Goal: Task Accomplishment & Management: Manage account settings

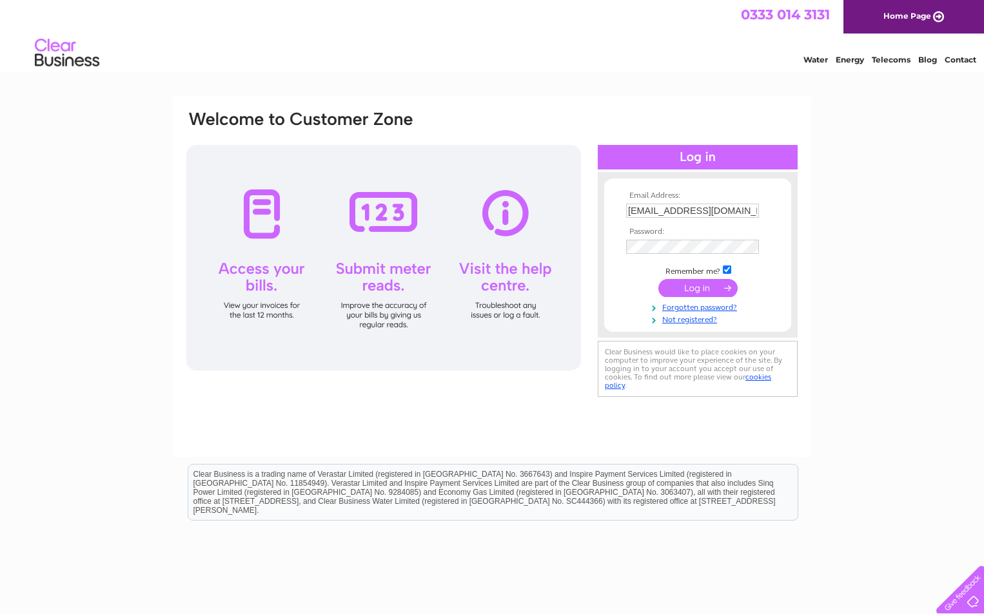
click at [686, 296] on input "submit" at bounding box center [697, 288] width 79 height 18
click at [685, 290] on input "submit" at bounding box center [697, 288] width 79 height 18
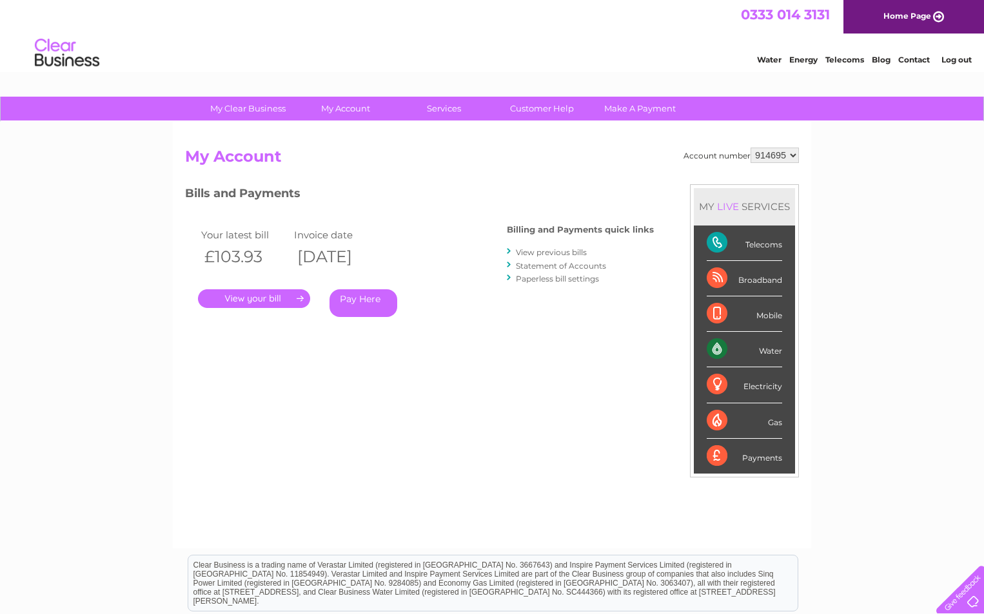
click at [243, 301] on link "." at bounding box center [254, 298] width 112 height 19
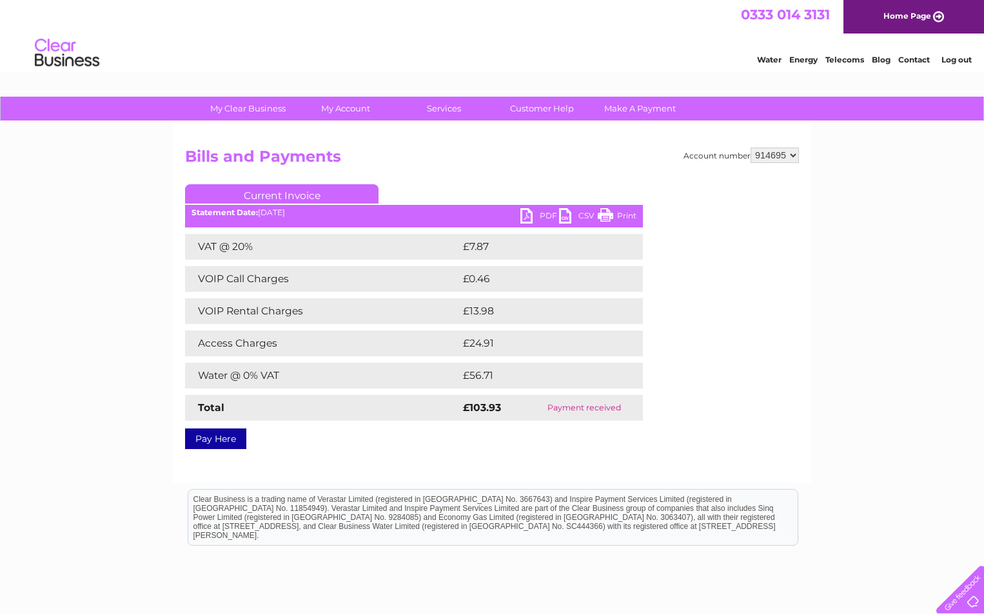
click at [542, 217] on link "PDF" at bounding box center [539, 217] width 39 height 19
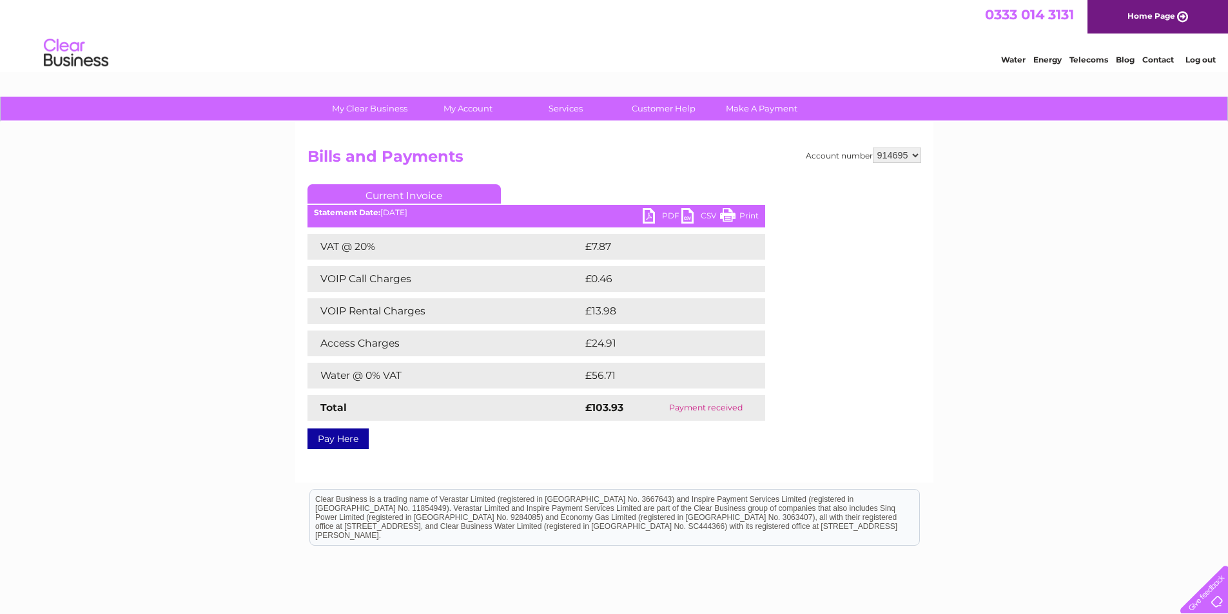
click at [983, 59] on link "Log out" at bounding box center [1200, 60] width 30 height 10
